Goal: Task Accomplishment & Management: Use online tool/utility

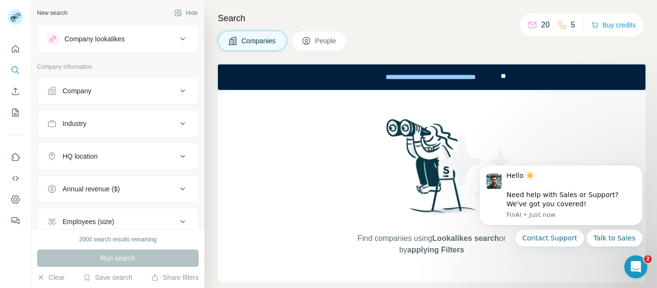
click at [76, 90] on div "Company" at bounding box center [77, 91] width 29 height 10
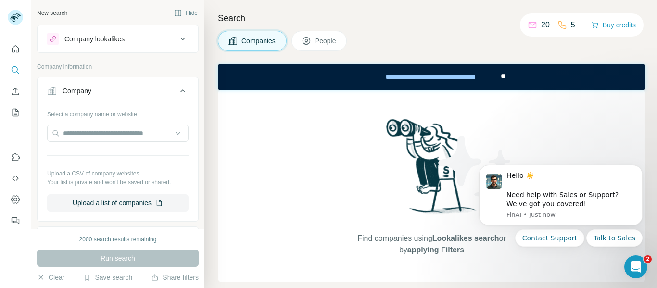
click at [76, 88] on div "Company" at bounding box center [77, 91] width 29 height 10
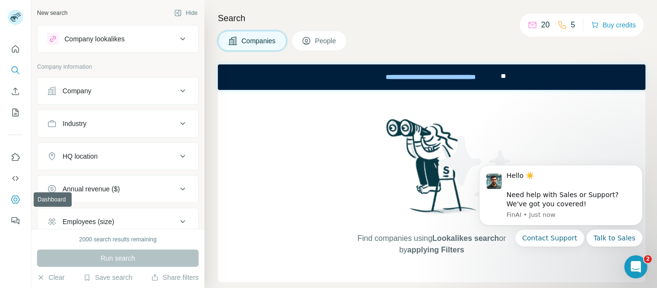
click at [13, 196] on icon "Dashboard" at bounding box center [15, 199] width 9 height 8
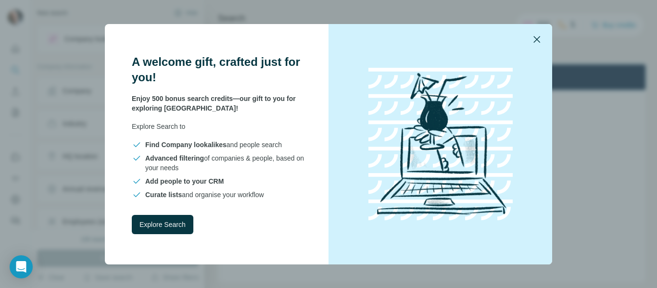
click at [534, 38] on icon "button" at bounding box center [537, 40] width 12 height 12
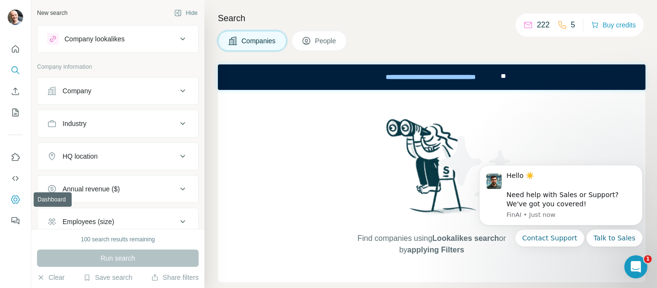
click at [17, 201] on icon "Dashboard" at bounding box center [16, 200] width 10 height 10
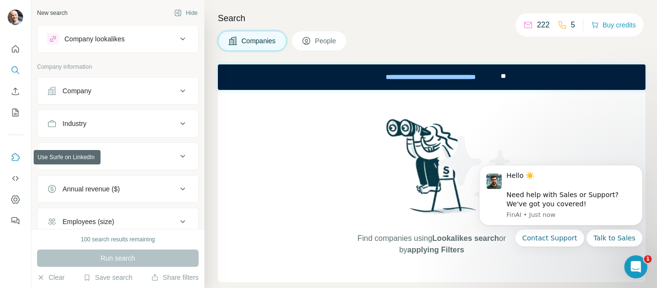
click at [16, 160] on icon "Use Surfe on LinkedIn" at bounding box center [16, 157] width 10 height 10
